Goal: Transaction & Acquisition: Obtain resource

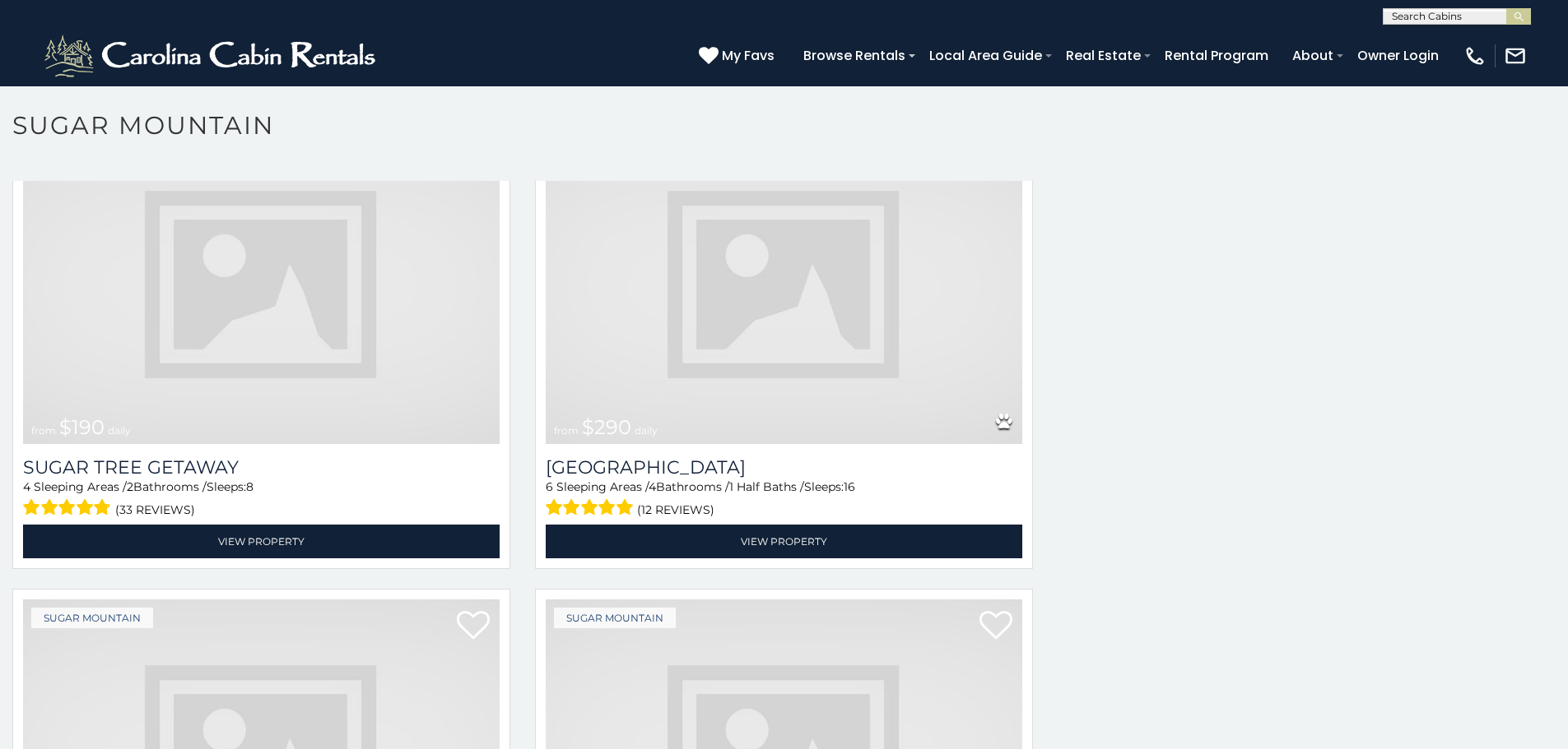
scroll to position [859, 0]
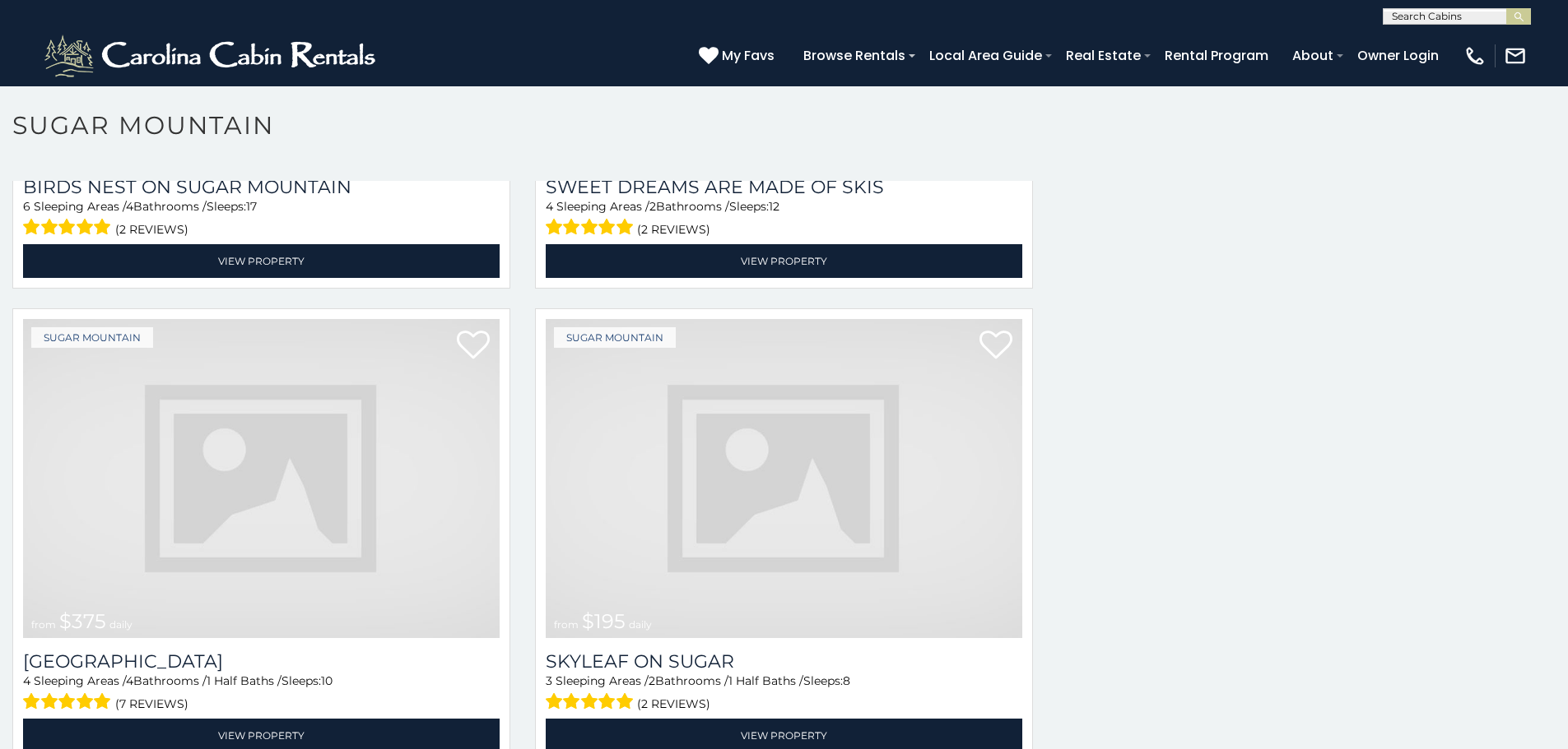
click at [569, 495] on img at bounding box center [784, 478] width 476 height 319
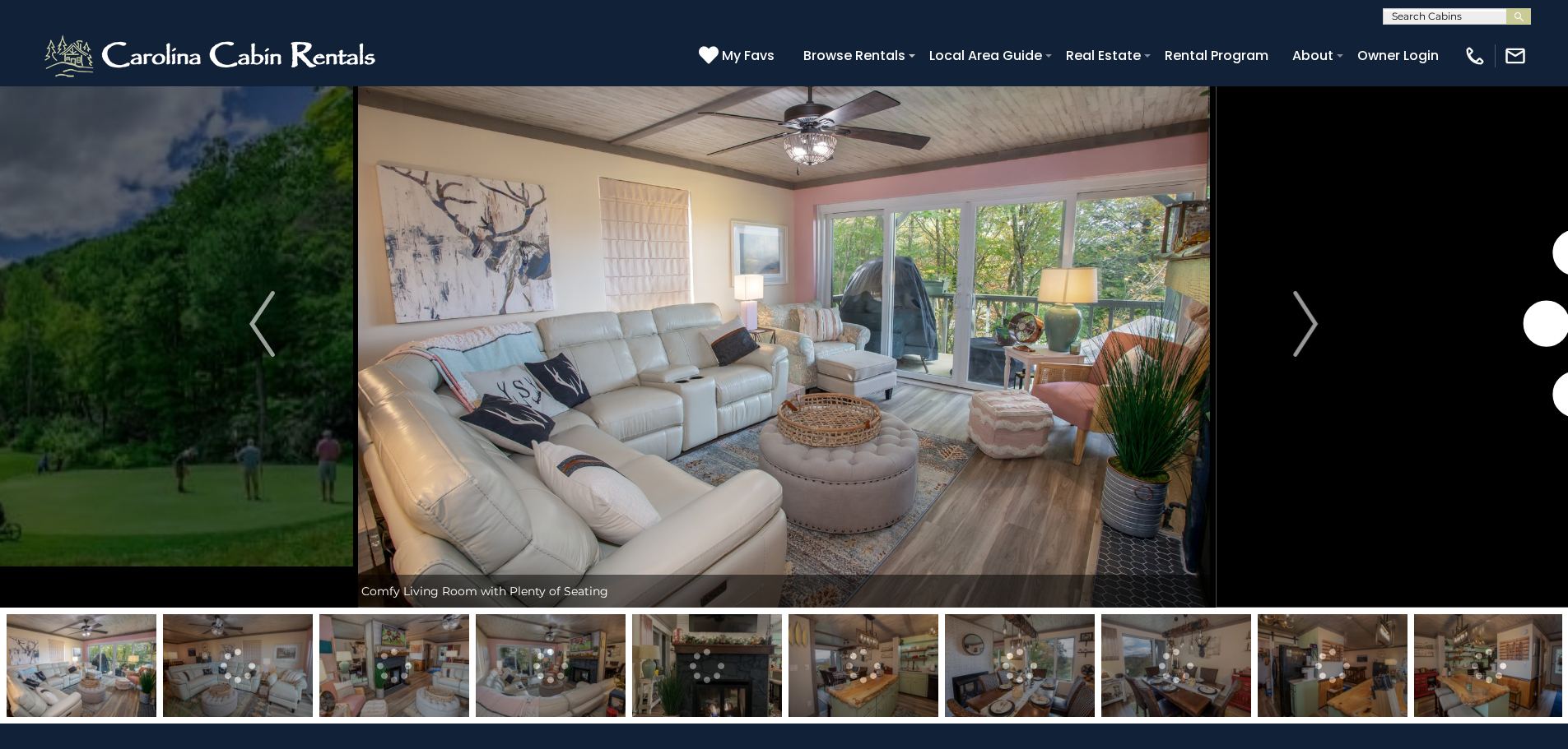
scroll to position [66, 0]
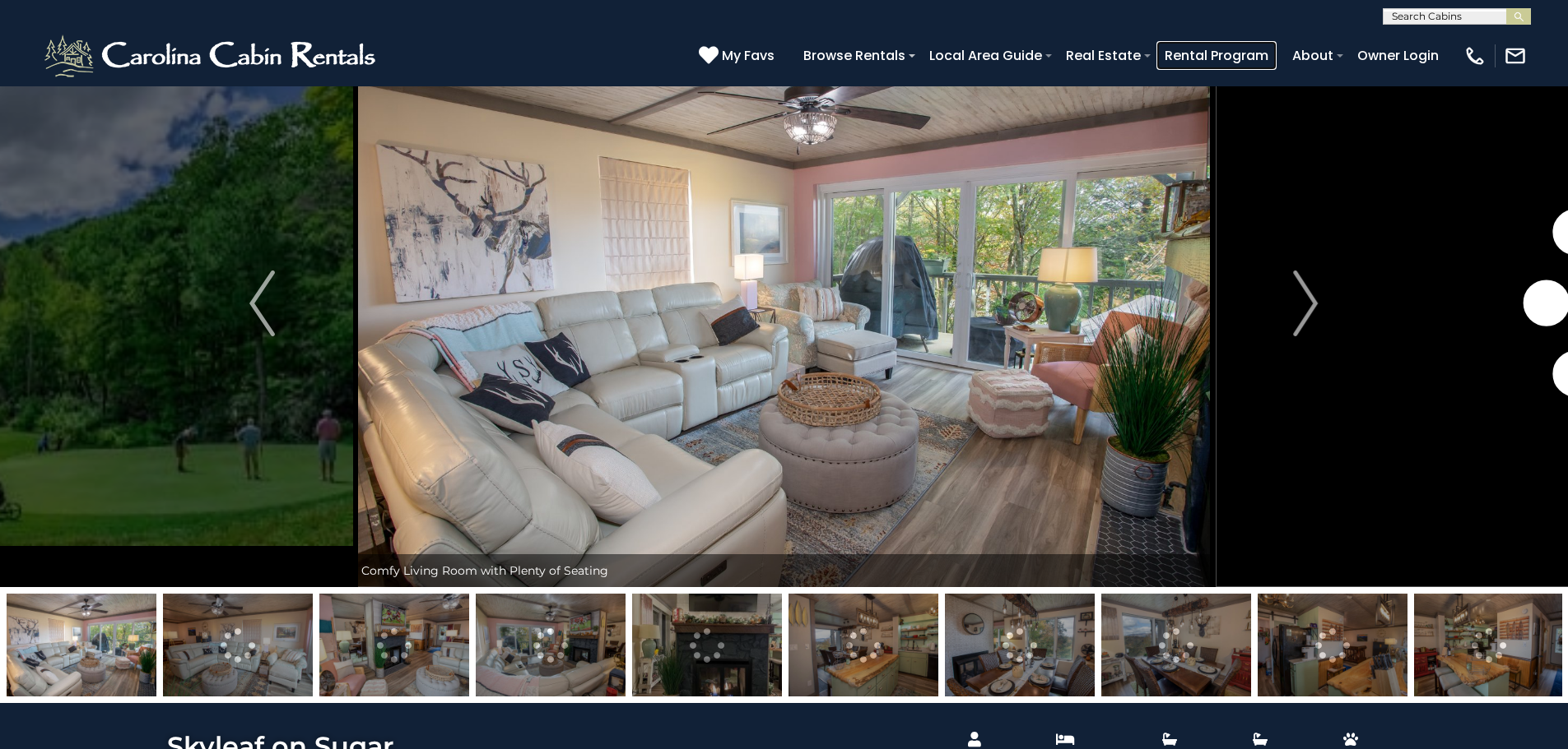
click at [1236, 49] on link "Rental Program" at bounding box center [1216, 56] width 121 height 29
